Goal: Transaction & Acquisition: Purchase product/service

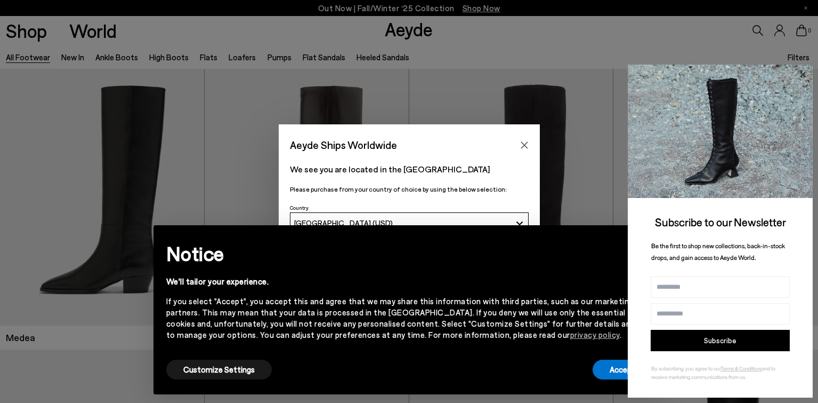
click at [802, 71] on icon at bounding box center [803, 75] width 14 height 14
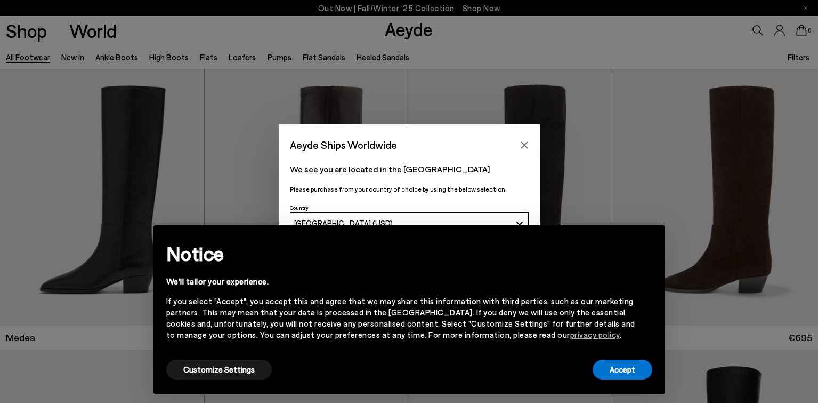
click at [620, 379] on div "Accept" at bounding box center [623, 369] width 60 height 24
click at [625, 369] on button "Accept" at bounding box center [623, 369] width 60 height 20
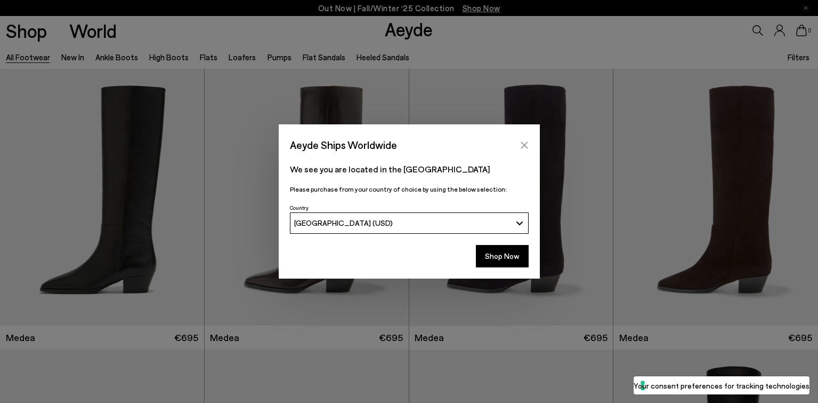
click at [524, 142] on icon "Close" at bounding box center [524, 145] width 9 height 9
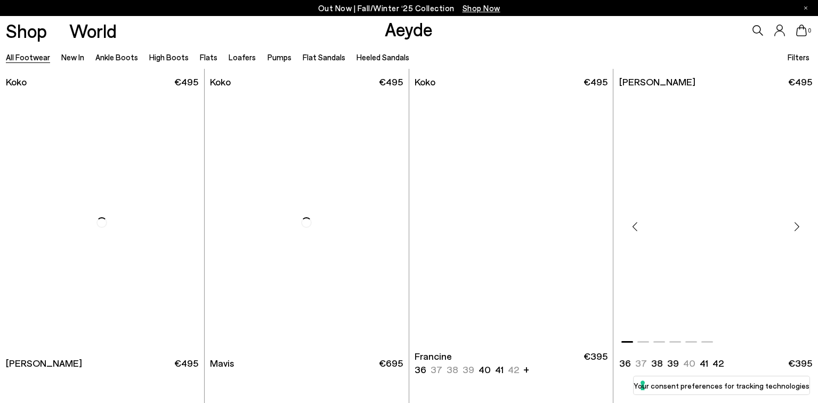
scroll to position [1786, 0]
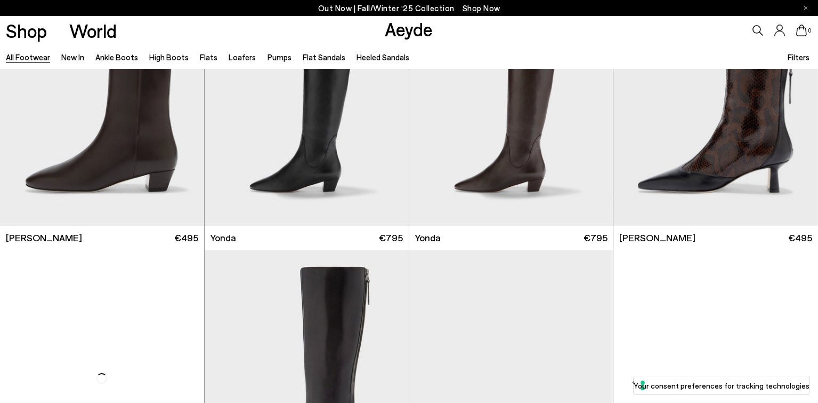
scroll to position [2799, 0]
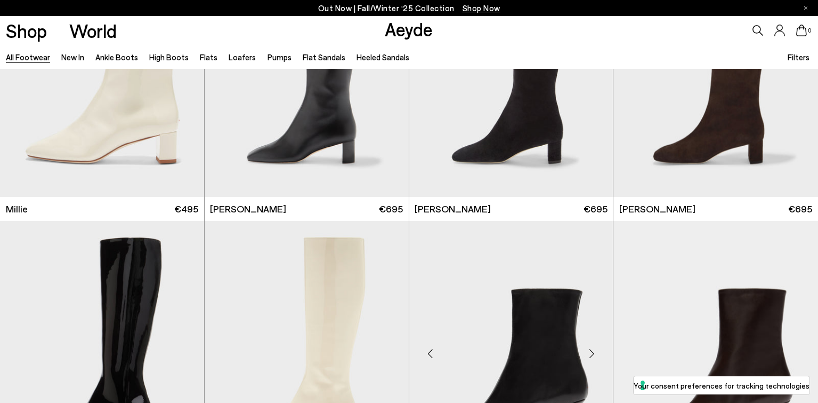
scroll to position [5385, 0]
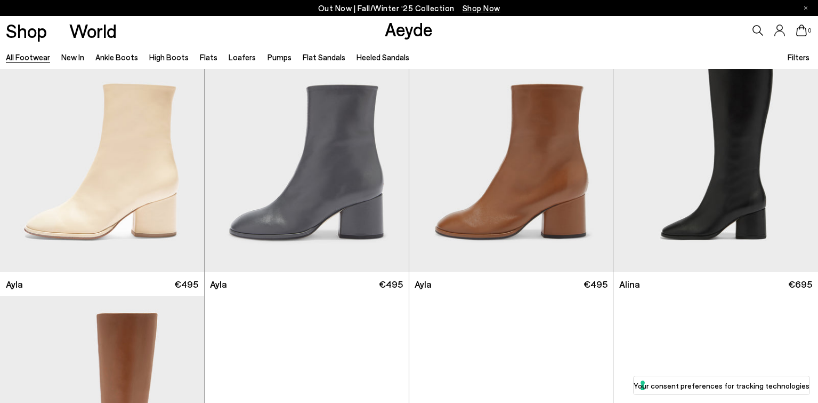
scroll to position [6211, 0]
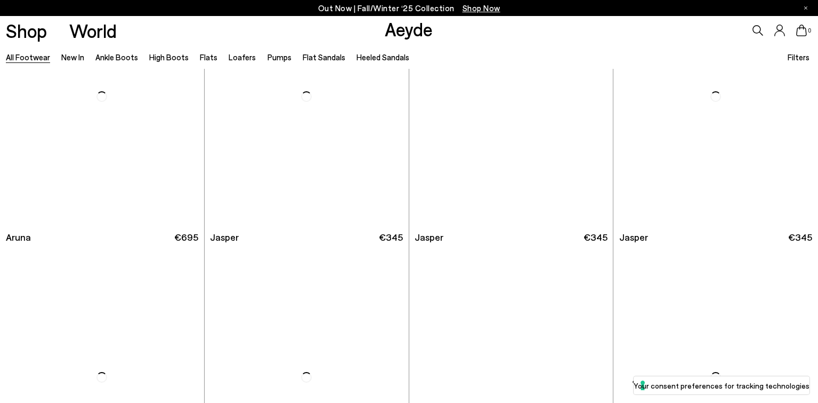
scroll to position [9064, 0]
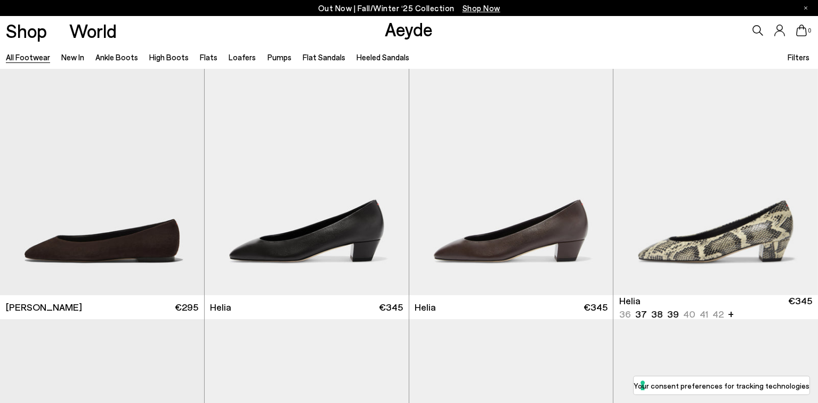
scroll to position [10703, 0]
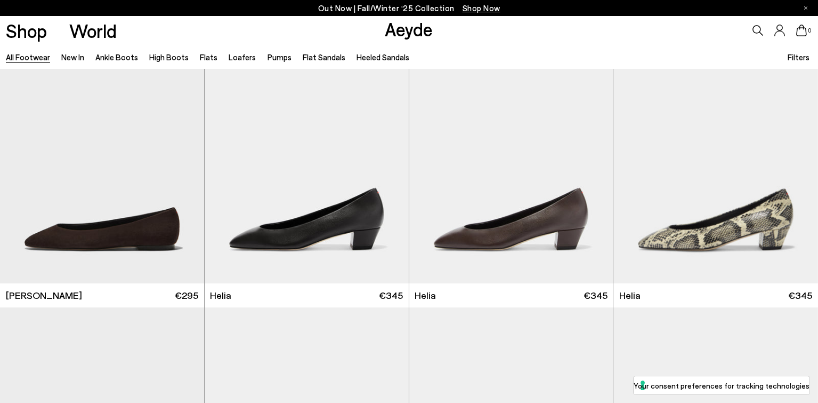
scroll to position [11251, 0]
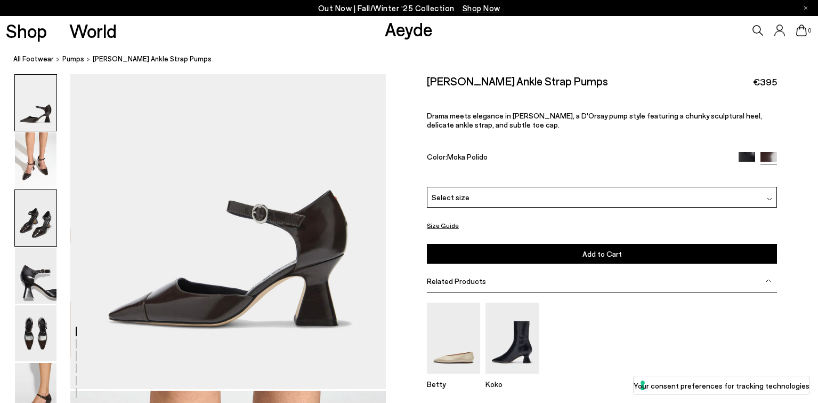
click at [49, 221] on img at bounding box center [36, 218] width 42 height 56
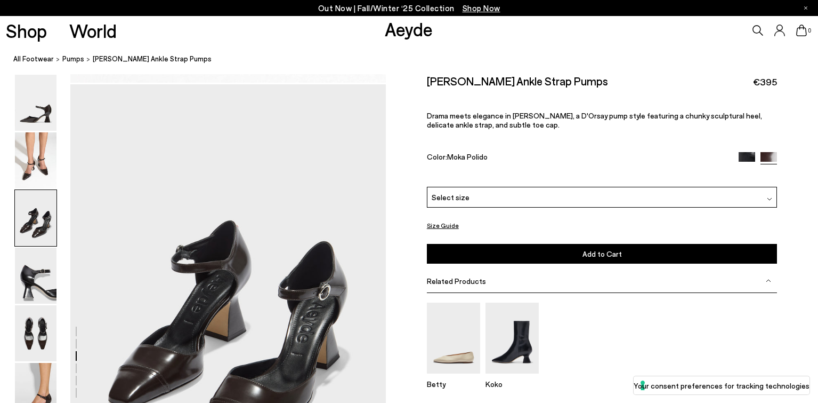
scroll to position [846, 0]
